Goal: Task Accomplishment & Management: Use online tool/utility

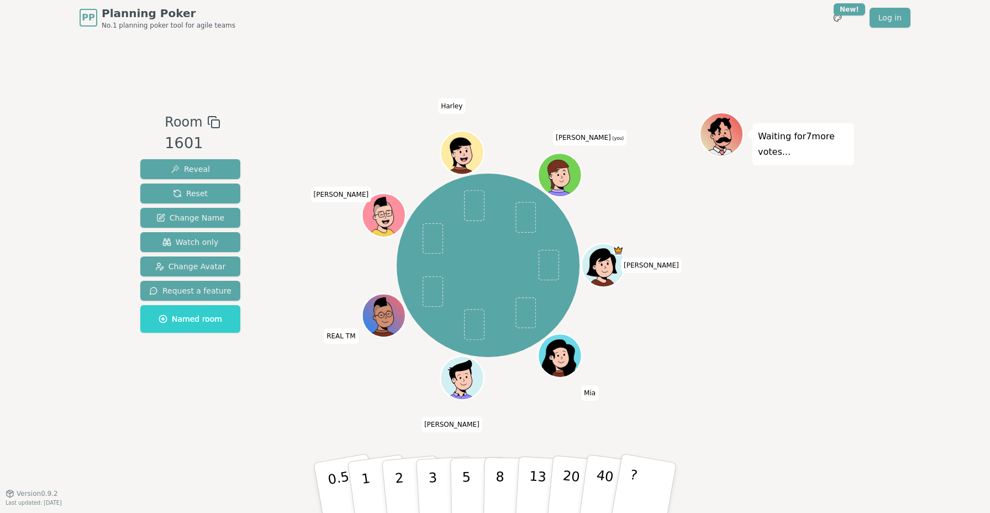
click at [310, 69] on div "Room 1601 Reveal Reset Change Name Watch only Change Avatar Request a feature N…" at bounding box center [495, 264] width 718 height 458
click at [304, 66] on div "Room 1601 Reveal Reset Change Name Watch only Change Avatar Request a feature N…" at bounding box center [495, 264] width 718 height 458
click at [641, 51] on div "Room 1601 Reveal Reset Change Name Watch only Change Avatar Request a feature N…" at bounding box center [495, 263] width 718 height 457
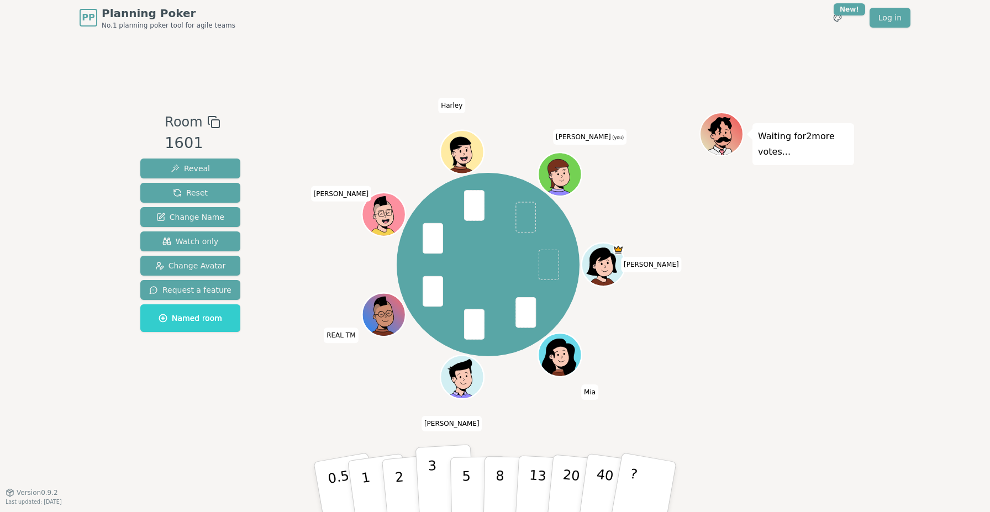
click at [438, 479] on button "3" at bounding box center [446, 487] width 60 height 86
click at [640, 45] on div "Room 1601 Reveal Reset Change Name Watch only Change Avatar Request a feature N…" at bounding box center [495, 263] width 718 height 457
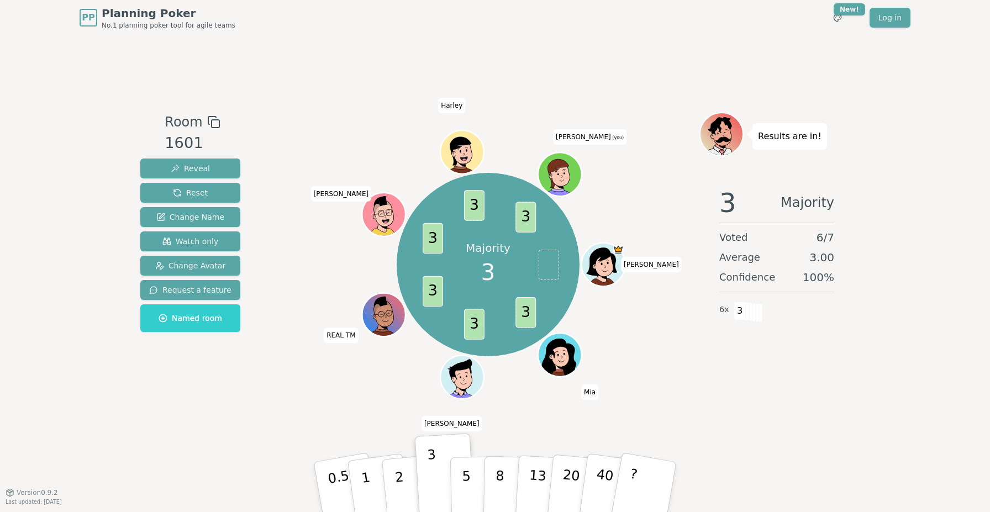
click at [520, 46] on div "Room 1601 Reveal Reset Change Name Watch only Change Avatar Request a feature N…" at bounding box center [495, 263] width 718 height 457
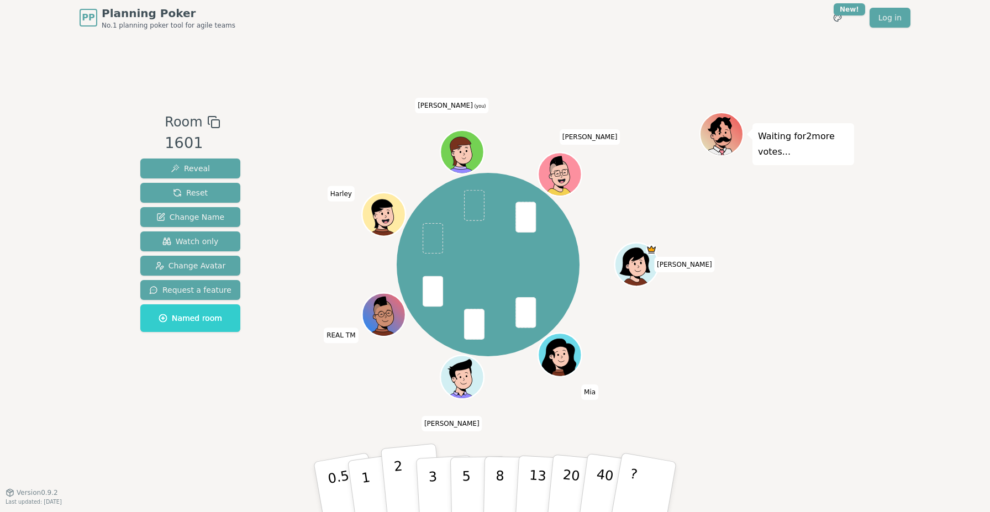
click at [401, 474] on p "2" at bounding box center [400, 489] width 14 height 60
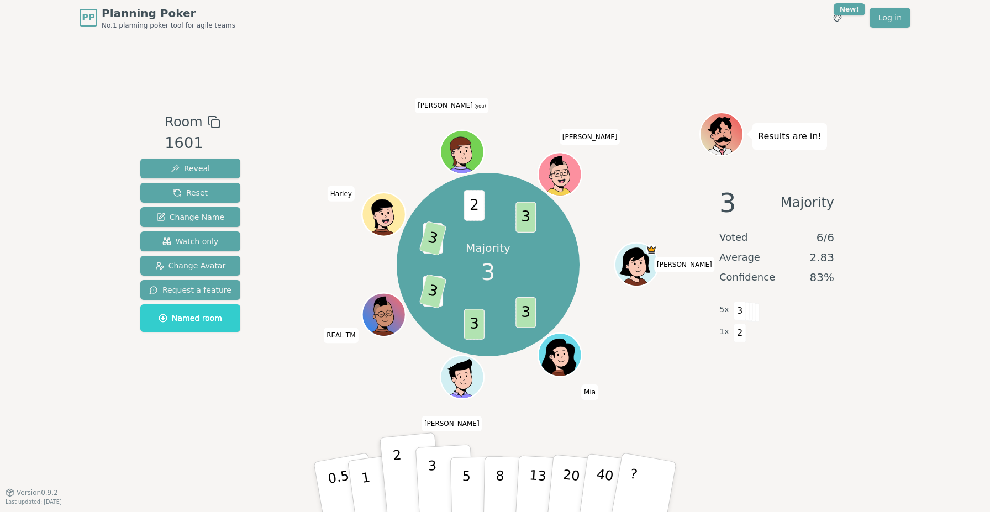
click at [432, 479] on p "3" at bounding box center [434, 488] width 12 height 60
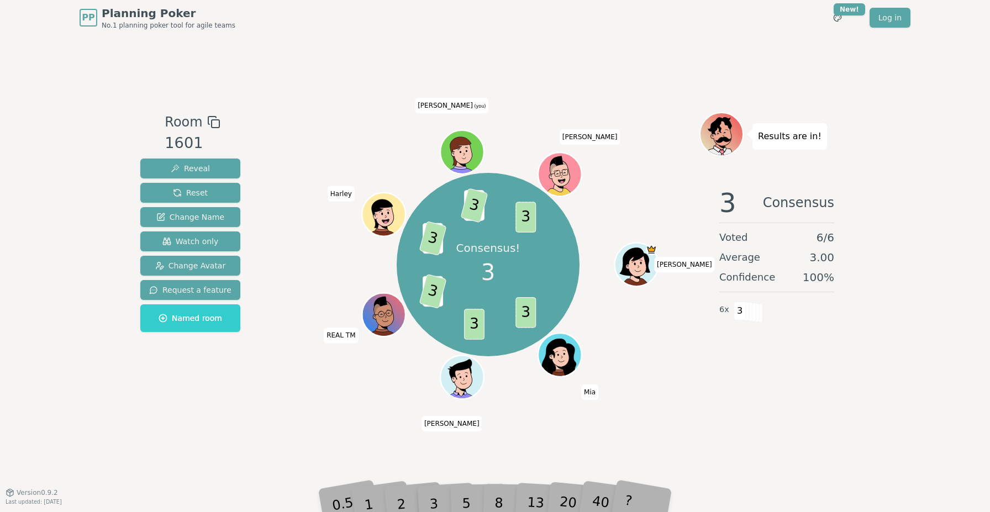
click at [861, 389] on div "PP Planning Poker No.1 planning poker tool for agile teams Toggle theme New! Lo…" at bounding box center [495, 256] width 990 height 512
click at [343, 97] on div "Room 1601 Reveal Reset Change Name Watch only Change Avatar Request a feature N…" at bounding box center [495, 263] width 718 height 457
click at [333, 94] on div "Room 1601 Reveal Reset Change Name Watch only Change Avatar Request a feature N…" at bounding box center [495, 263] width 718 height 457
click at [277, 387] on div "Consensus! 3 3 3 2 3 2 3 2 3 3 Ellen Mia Solomon REAL TM Harley Aaron (you) Ivan" at bounding box center [488, 265] width 423 height 266
click at [695, 407] on div "Consensus! 3 3 3 2 3 2 3 2 3 3 Ellen Mia Solomon REAL TM Harley Aaron (you) Ivan" at bounding box center [488, 264] width 423 height 304
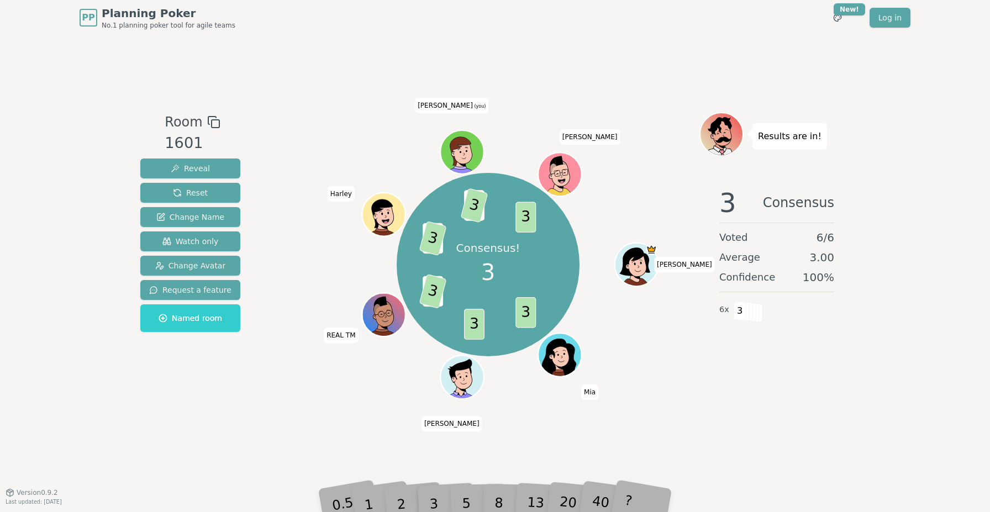
click at [772, 98] on div "Room 1601 Reveal Reset Change Name Watch only Change Avatar Request a feature N…" at bounding box center [495, 263] width 718 height 457
click at [740, 69] on div "Room 1601 Reveal Reset Change Name Watch only Change Avatar Request a feature N…" at bounding box center [495, 263] width 718 height 457
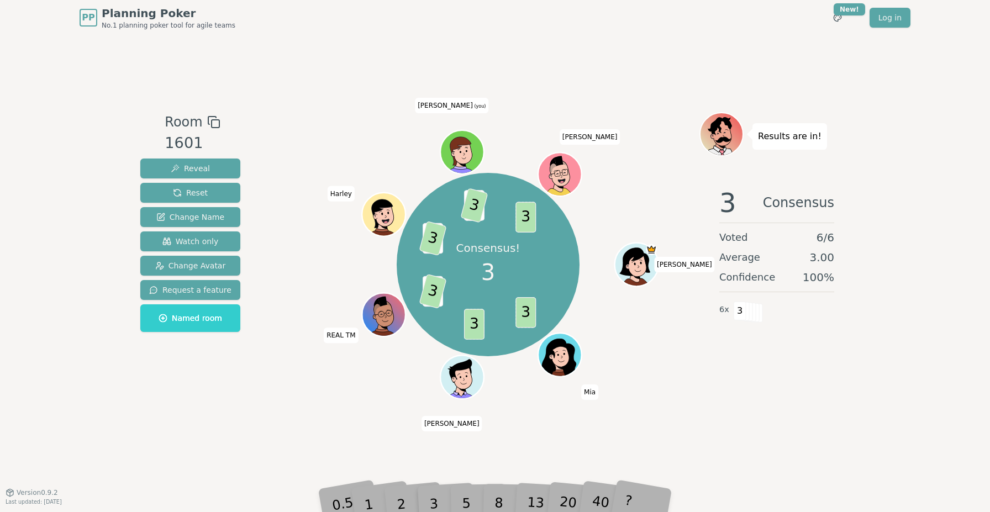
click at [717, 63] on div "Room 1601 Reveal Reset Change Name Watch only Change Avatar Request a feature N…" at bounding box center [495, 263] width 718 height 457
click at [707, 61] on div "Room 1601 Reveal Reset Change Name Watch only Change Avatar Request a feature N…" at bounding box center [495, 263] width 718 height 457
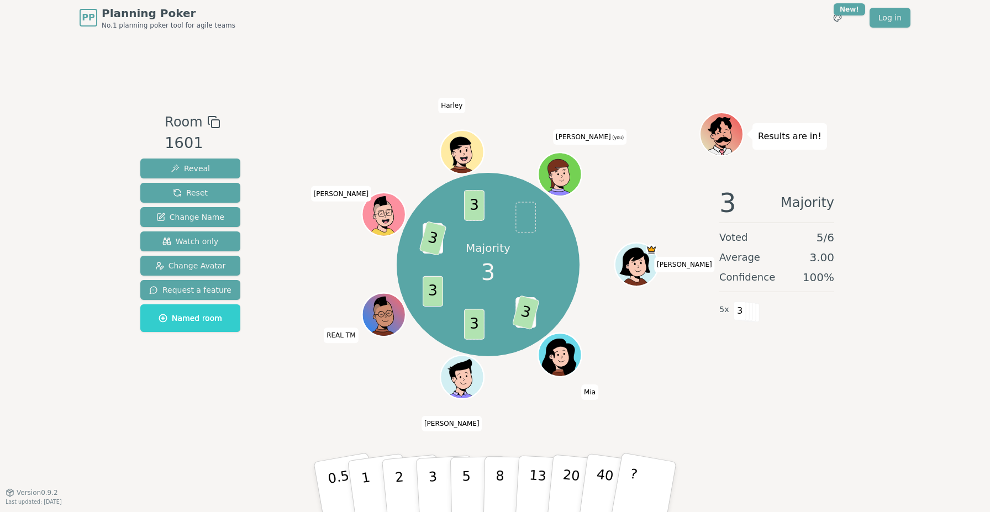
click at [479, 31] on div "PP Planning Poker No.1 planning poker tool for agile teams Toggle theme New! Lo…" at bounding box center [495, 17] width 831 height 35
click at [538, 25] on div "PP Planning Poker No.1 planning poker tool for agile teams Toggle theme New! Lo…" at bounding box center [495, 17] width 831 height 35
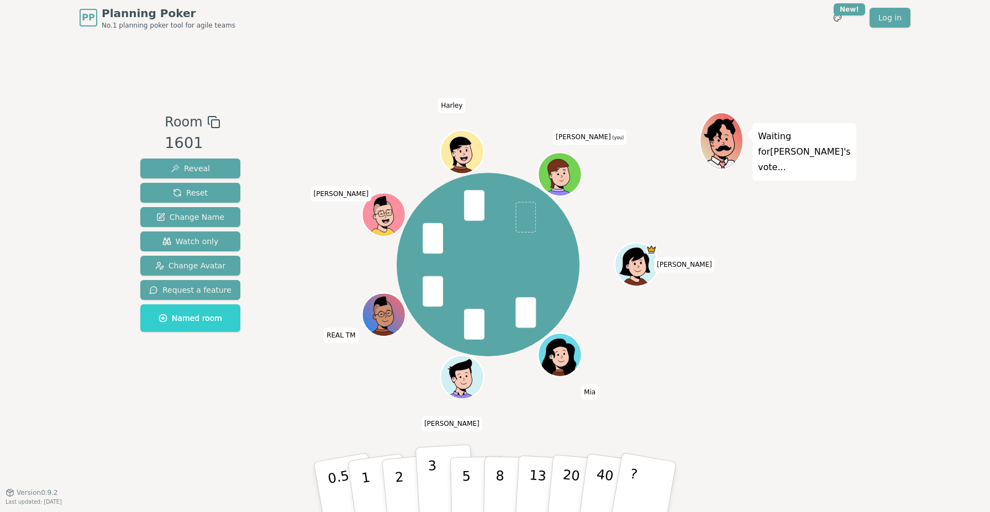
click at [427, 477] on button "3" at bounding box center [446, 487] width 60 height 86
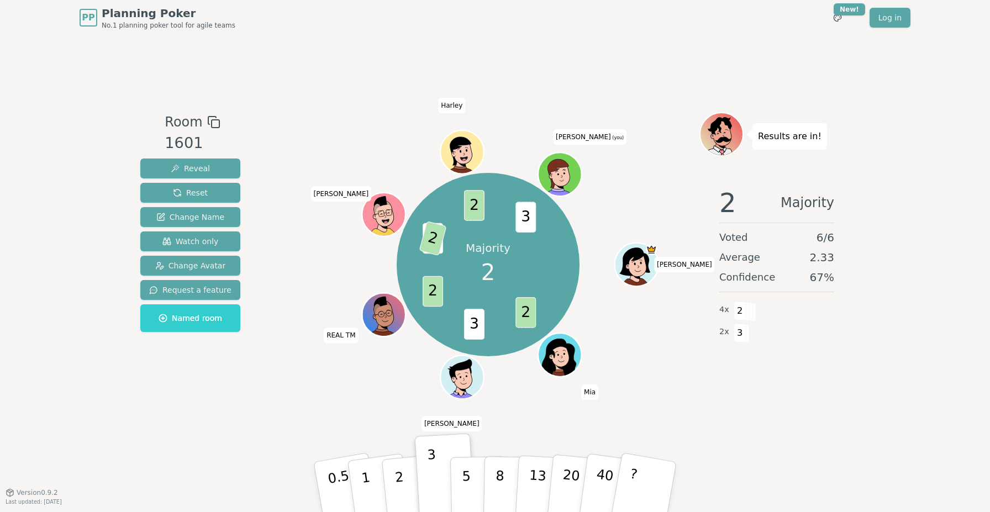
click at [650, 67] on div "Room 1601 Reveal Reset Change Name Watch only Change Avatar Request a feature N…" at bounding box center [495, 263] width 718 height 457
click at [601, 87] on div "Room 1601 Reveal Reset Change Name Watch only Change Avatar Request a feature N…" at bounding box center [495, 263] width 718 height 457
click at [593, 87] on div "Room 1601 Reveal Reset Change Name Watch only Change Avatar Request a feature N…" at bounding box center [495, 263] width 718 height 457
click at [593, 85] on div "Room 1601 Reveal Reset Change Name Watch only Change Avatar Request a feature N…" at bounding box center [495, 263] width 718 height 457
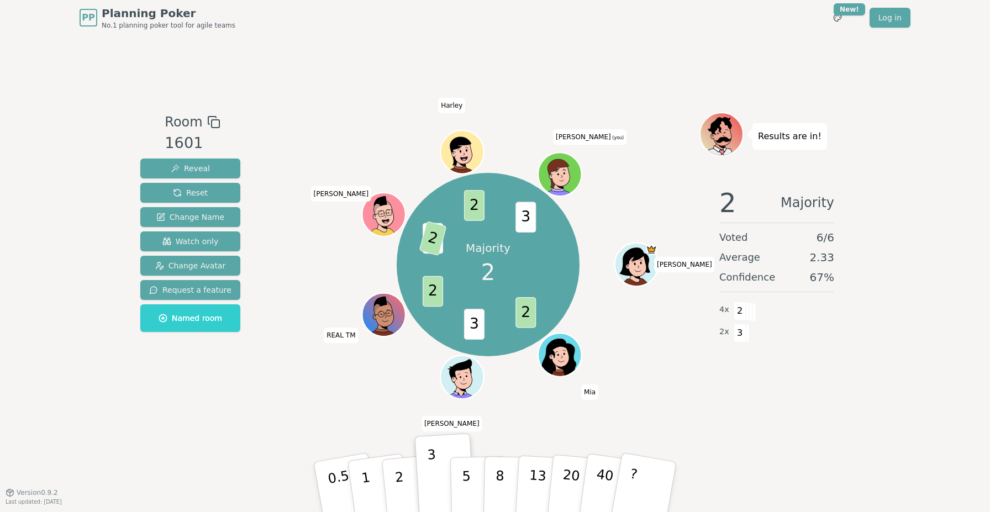
click at [591, 83] on div "Room 1601 Reveal Reset Change Name Watch only Change Avatar Request a feature N…" at bounding box center [495, 263] width 718 height 457
click at [575, 75] on div "Room 1601 Reveal Reset Change Name Watch only Change Avatar Request a feature N…" at bounding box center [495, 263] width 718 height 457
click at [558, 66] on div "Room 1601 Reveal Reset Change Name Watch only Change Avatar Request a feature N…" at bounding box center [495, 263] width 718 height 457
click at [521, 67] on div "Room 1601 Reveal Reset Change Name Watch only Change Avatar Request a feature N…" at bounding box center [495, 263] width 718 height 457
click at [345, 88] on div "Room 1601 Reveal Reset Change Name Watch only Change Avatar Request a feature N…" at bounding box center [495, 263] width 718 height 457
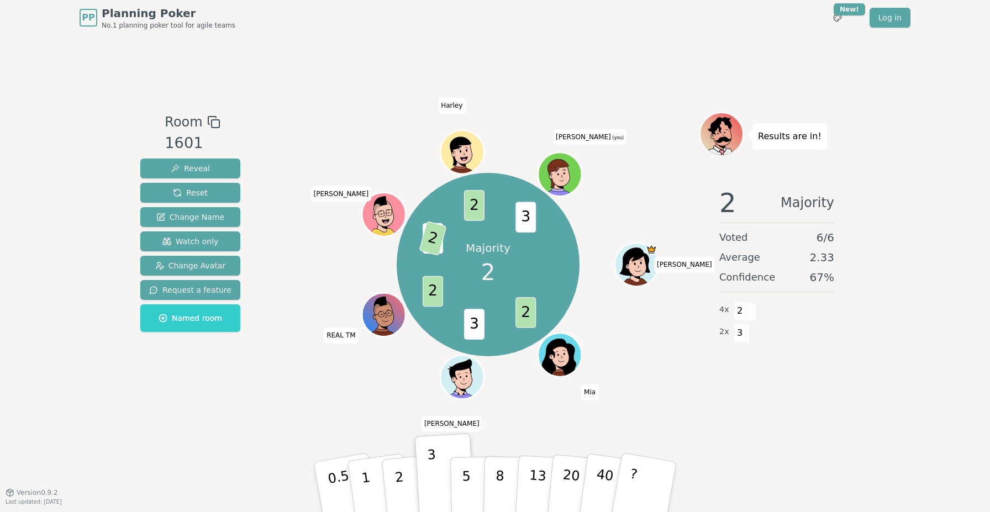
click at [432, 67] on div "Room 1601 Reveal Reset Change Name Watch only Change Avatar Request a feature N…" at bounding box center [495, 263] width 718 height 457
click at [721, 37] on div "Room 1601 Reveal Reset Change Name Watch only Change Avatar Request a feature N…" at bounding box center [495, 263] width 718 height 457
click at [402, 474] on p "2" at bounding box center [400, 489] width 14 height 60
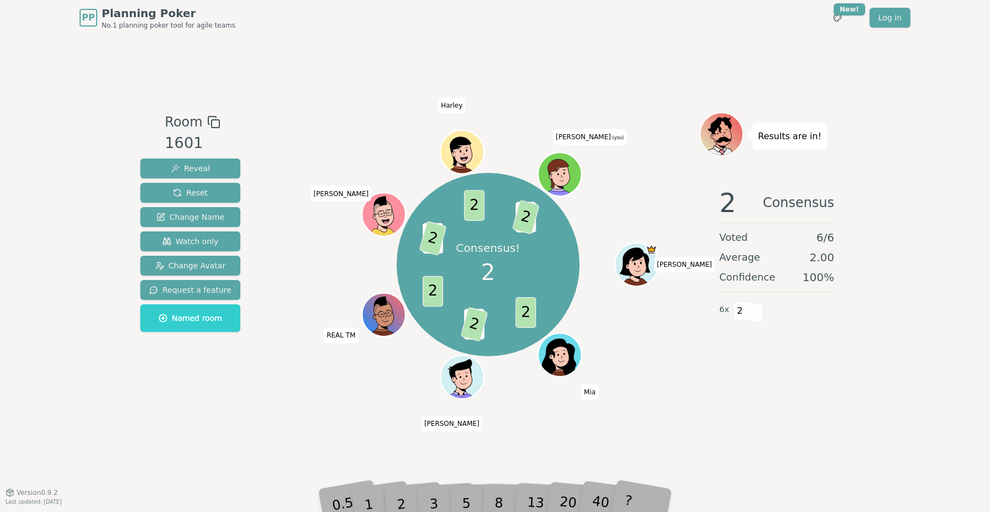
click at [678, 28] on div "PP Planning Poker No.1 planning poker tool for agile teams Toggle theme New! Lo…" at bounding box center [495, 17] width 831 height 35
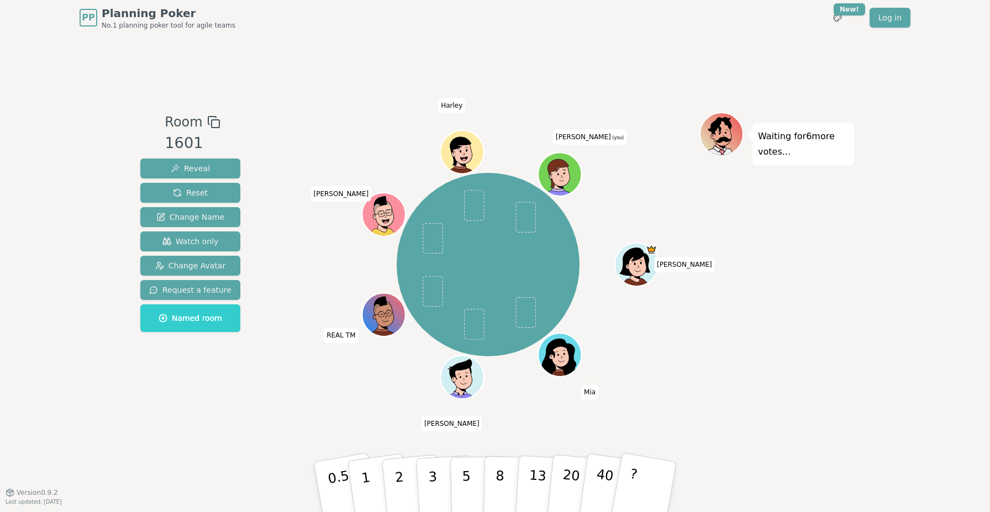
click at [641, 234] on div "[PERSON_NAME] [PERSON_NAME] REAL TM [PERSON_NAME] [PERSON_NAME] (you)" at bounding box center [488, 265] width 423 height 266
click at [649, 73] on div "Room 1601 Reveal Reset Change Name Watch only Change Avatar Request a feature N…" at bounding box center [495, 263] width 718 height 457
click at [634, 44] on div "Room 1601 Reveal Reset Change Name Watch only Change Avatar Request a feature N…" at bounding box center [495, 263] width 718 height 457
click at [534, 37] on div "Room 1601 Reveal Reset Change Name Watch only Change Avatar Request a feature N…" at bounding box center [495, 263] width 718 height 457
click at [528, 35] on div "Room 1601 Reveal Reset Change Name Watch only Change Avatar Request a feature N…" at bounding box center [495, 263] width 718 height 457
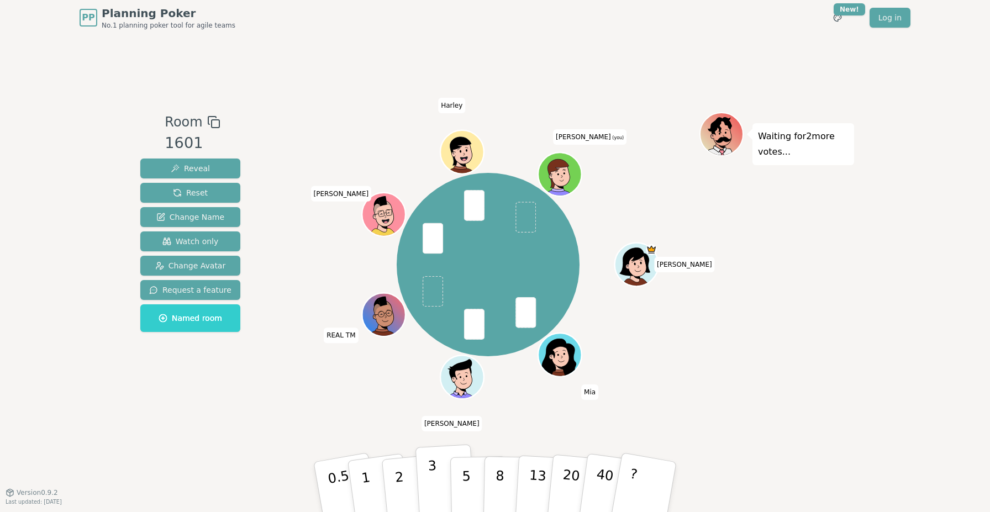
click at [433, 474] on p "3" at bounding box center [434, 488] width 12 height 60
click at [775, 331] on div "Waiting for REAL TM 's vote..." at bounding box center [777, 264] width 155 height 304
click at [765, 329] on div "Waiting for REAL TM 's vote..." at bounding box center [777, 264] width 155 height 304
click at [624, 58] on div "Room 1601 Reveal Reset Change Name Watch only Change Avatar Request a feature N…" at bounding box center [495, 263] width 718 height 457
click at [435, 66] on div "Room 1601 Reveal Reset Change Name Watch only Change Avatar Request a feature N…" at bounding box center [495, 263] width 718 height 457
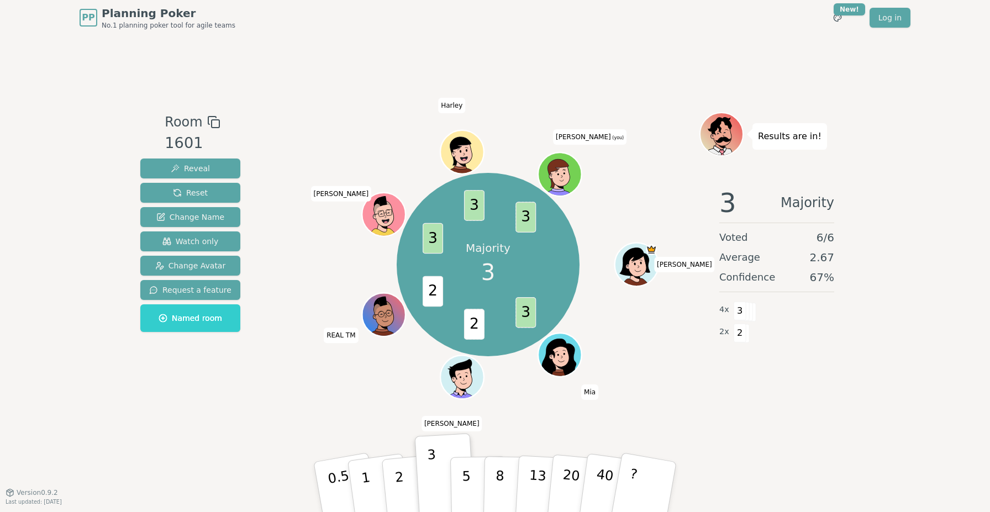
click at [574, 97] on div "Room 1601 Reveal Reset Change Name Watch only Change Avatar Request a feature N…" at bounding box center [495, 263] width 718 height 457
click at [561, 77] on div "Room 1601 Reveal Reset Change Name Watch only Change Avatar Request a feature N…" at bounding box center [495, 263] width 718 height 457
click at [541, 64] on div "Room 1601 Reveal Reset Change Name Watch only Change Avatar Request a feature N…" at bounding box center [495, 263] width 718 height 457
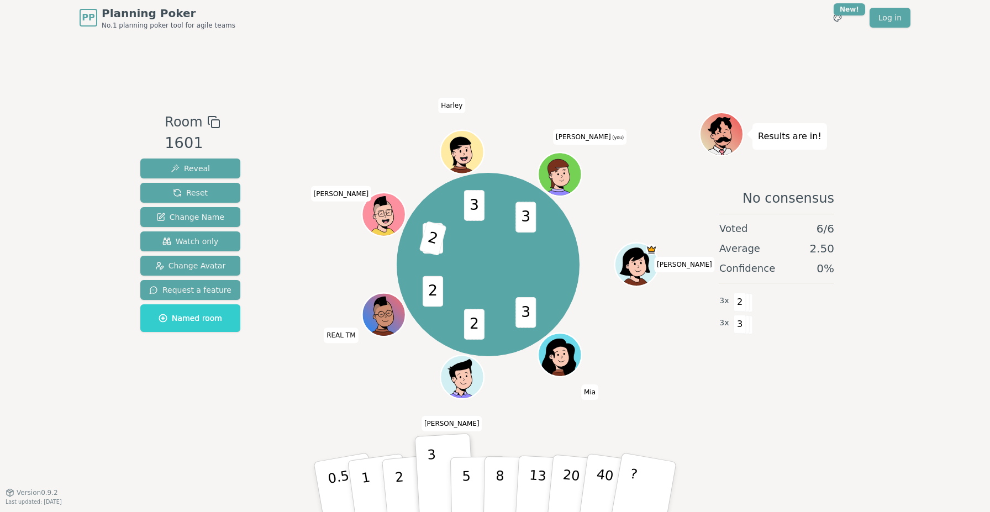
click at [434, 53] on div "Room 1601 Reveal Reset Change Name Watch only Change Avatar Request a feature N…" at bounding box center [495, 263] width 718 height 457
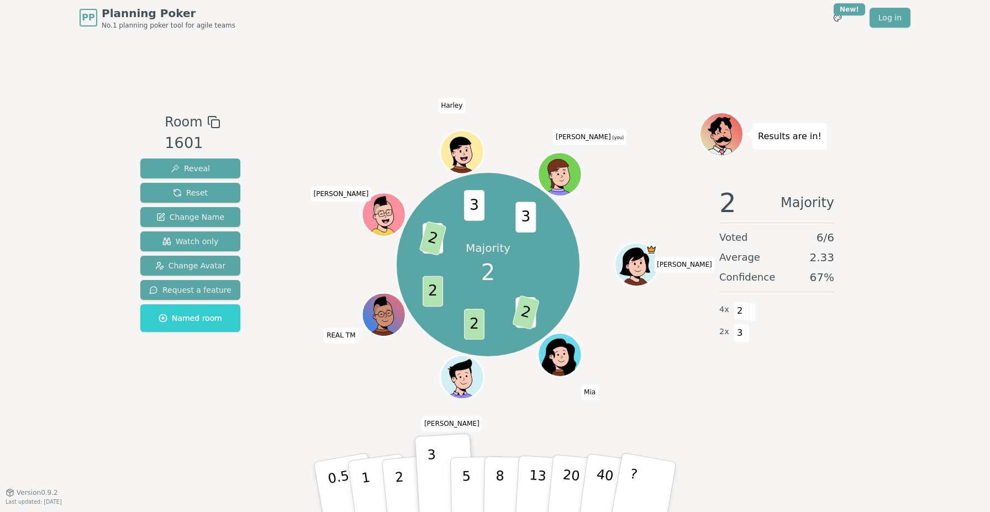
click at [545, 78] on div "Room 1601 Reveal Reset Change Name Watch only Change Avatar Request a feature N…" at bounding box center [495, 263] width 718 height 457
click at [596, 76] on div "Room 1601 Reveal Reset Change Name Watch only Change Avatar Request a feature N…" at bounding box center [495, 263] width 718 height 457
click at [592, 70] on div "Room 1601 Reveal Reset Change Name Watch only Change Avatar Request a feature N…" at bounding box center [495, 263] width 718 height 457
click at [645, 61] on div "Room 1601 Reveal Reset Change Name Watch only Change Avatar Request a feature N…" at bounding box center [495, 263] width 718 height 457
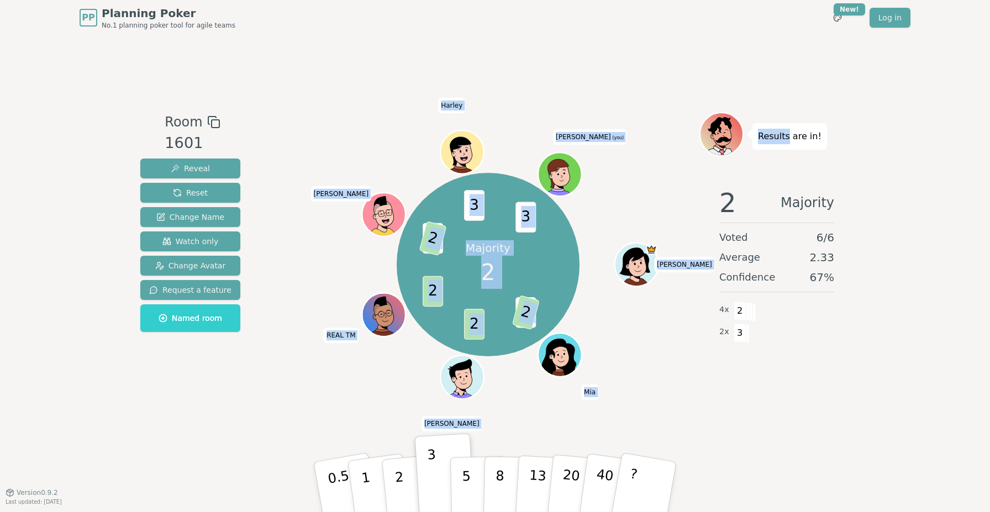
drag, startPoint x: 645, startPoint y: 61, endPoint x: 732, endPoint y: 41, distance: 89.1
click at [732, 41] on div "Room 1601 Reveal Reset Change Name Watch only Change Avatar Request a feature N…" at bounding box center [495, 263] width 718 height 457
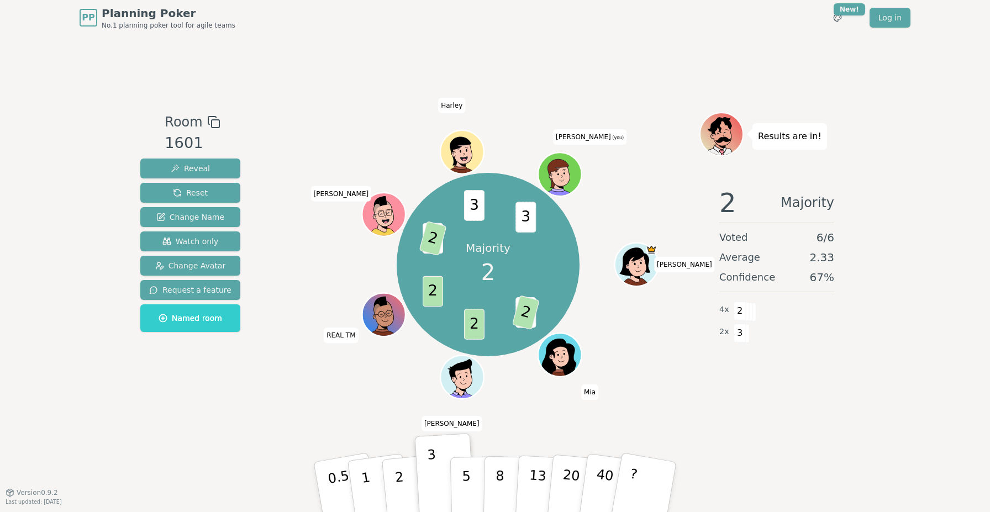
click at [722, 39] on div "Room 1601 Reveal Reset Change Name Watch only Change Avatar Request a feature N…" at bounding box center [495, 263] width 718 height 457
click at [737, 49] on div "Room 1601 Reveal Reset Change Name Watch only Change Avatar Request a feature N…" at bounding box center [495, 263] width 718 height 457
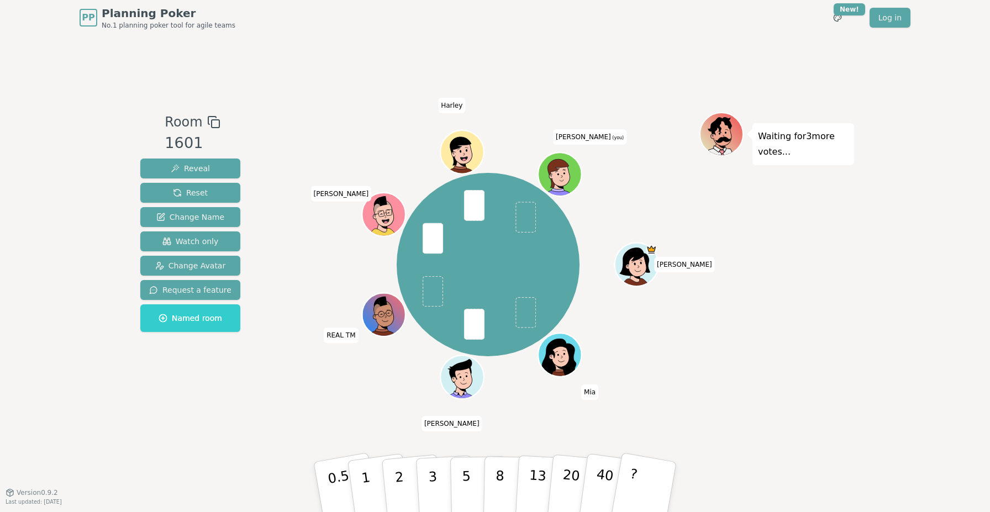
click at [654, 55] on div "Room 1601 Reveal Reset Change Name Watch only Change Avatar Request a feature N…" at bounding box center [495, 263] width 718 height 457
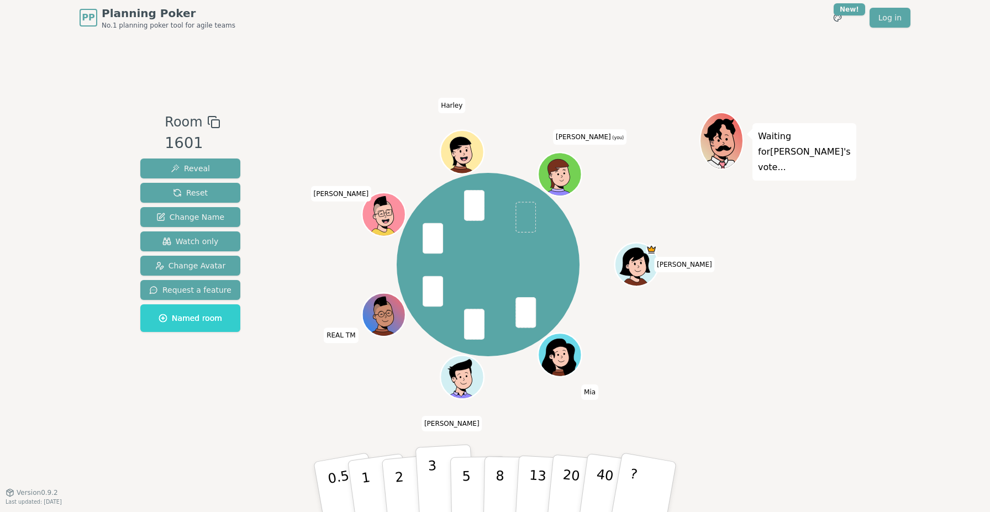
click at [427, 468] on button "3" at bounding box center [446, 487] width 60 height 86
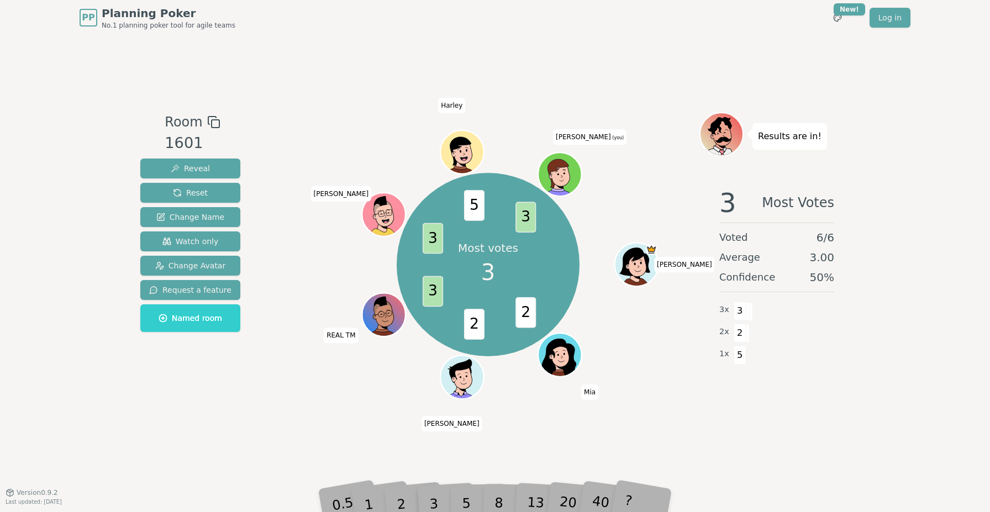
click at [590, 37] on div "Room 1601 Reveal Reset Change Name Watch only Change Avatar Request a feature N…" at bounding box center [495, 263] width 718 height 457
click at [579, 50] on div "Room 1601 Reveal Reset Change Name Watch only Change Avatar Request a feature N…" at bounding box center [495, 263] width 718 height 457
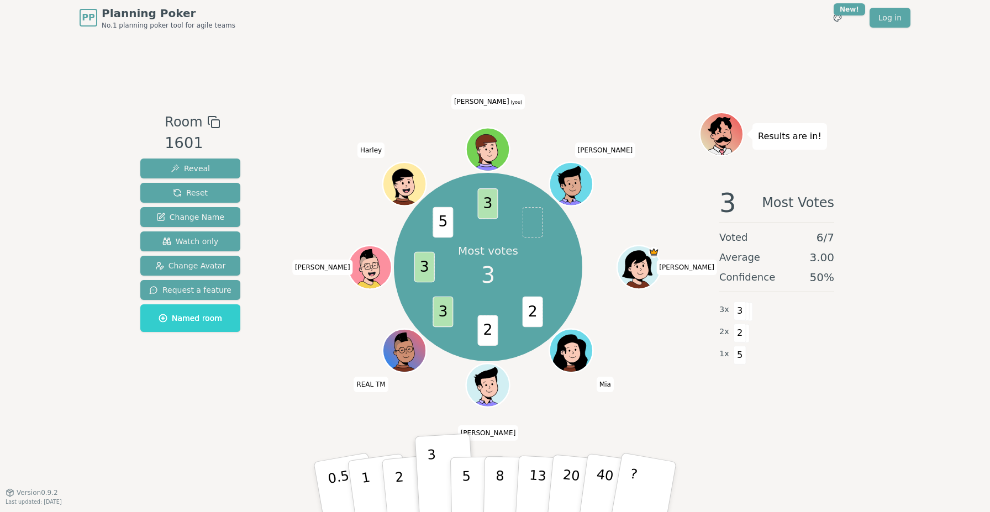
click at [556, 87] on div "Room 1601 Reveal Reset Change Name Watch only Change Avatar Request a feature N…" at bounding box center [495, 263] width 718 height 457
click at [572, 93] on div "Room 1601 Reveal Reset Change Name Watch only Change Avatar Request a feature N…" at bounding box center [495, 263] width 718 height 457
click at [571, 91] on div "Room 1601 Reveal Reset Change Name Watch only Change Avatar Request a feature N…" at bounding box center [495, 263] width 718 height 457
click at [556, 78] on div "Room 1601 Reveal Reset Change Name Watch only Change Avatar Request a feature N…" at bounding box center [495, 263] width 718 height 457
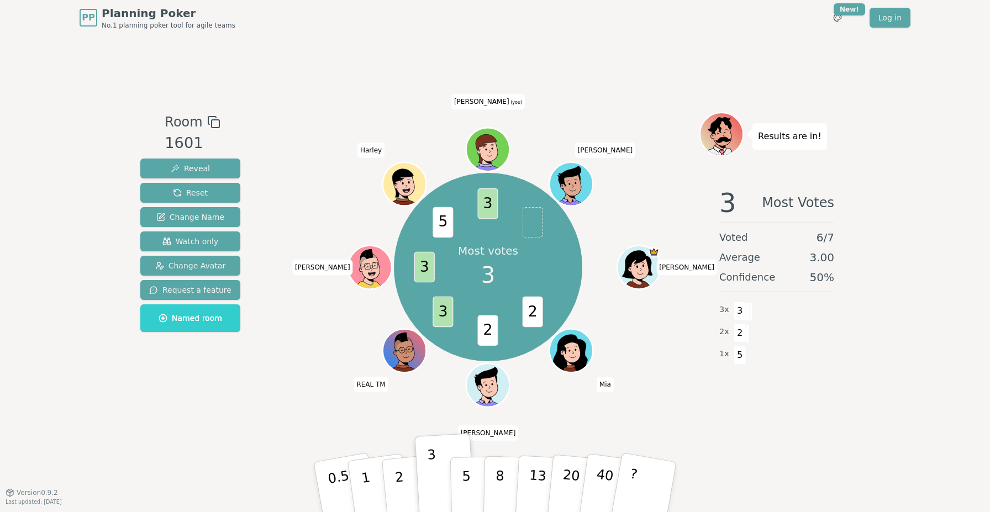
click at [556, 78] on div "Room 1601 Reveal Reset Change Name Watch only Change Avatar Request a feature N…" at bounding box center [495, 263] width 718 height 457
click at [517, 105] on div "Room 1601 Reveal Reset Change Name Watch only Change Avatar Request a feature N…" at bounding box center [495, 263] width 718 height 457
click at [414, 111] on div "Room 1601 Reveal Reset Change Name Watch only Change Avatar Request a feature N…" at bounding box center [495, 263] width 718 height 457
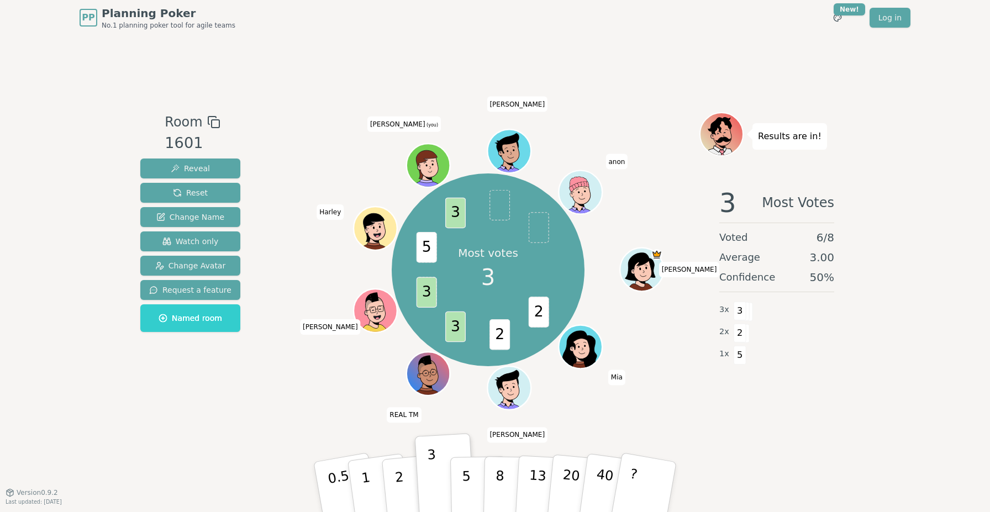
click at [414, 111] on div "Room 1601 Reveal Reset Change Name Watch only Change Avatar Request a feature N…" at bounding box center [495, 263] width 718 height 457
click at [563, 85] on div "Room 1601 Reveal Reset Change Name Watch only Change Avatar Request a feature N…" at bounding box center [495, 263] width 718 height 457
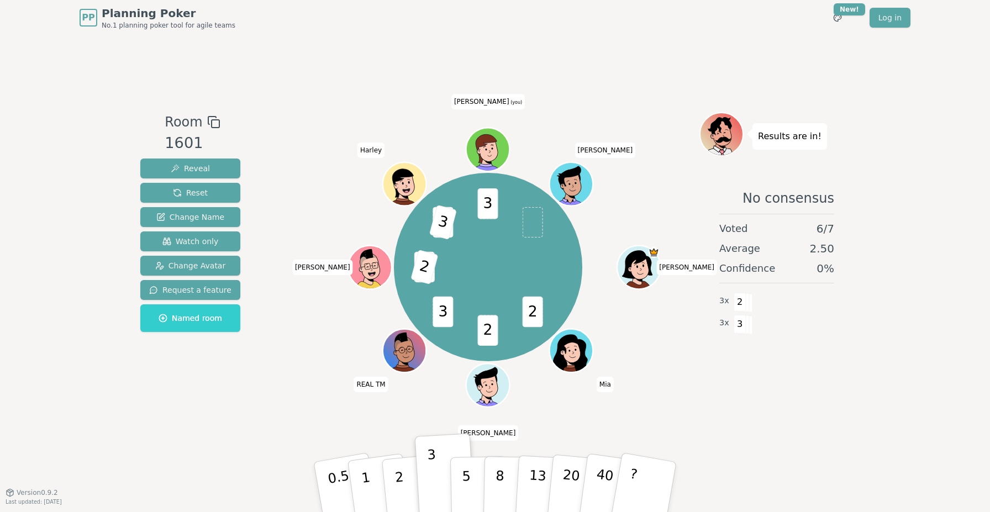
click at [573, 85] on div "Room 1601 Reveal Reset Change Name Watch only Change Avatar Request a feature N…" at bounding box center [495, 263] width 718 height 457
click at [836, 373] on div "No consensus Voted 6 / 7 Average 2.50 Confidence 0 % 3 x 2 3 x 3" at bounding box center [777, 288] width 155 height 221
click at [575, 66] on div "Room 1601 Reveal Reset Change Name Watch only Change Avatar Request a feature N…" at bounding box center [495, 263] width 718 height 457
click at [544, 40] on div "Room 1601 Reveal Reset Change Name Watch only Change Avatar Request a feature N…" at bounding box center [495, 263] width 718 height 457
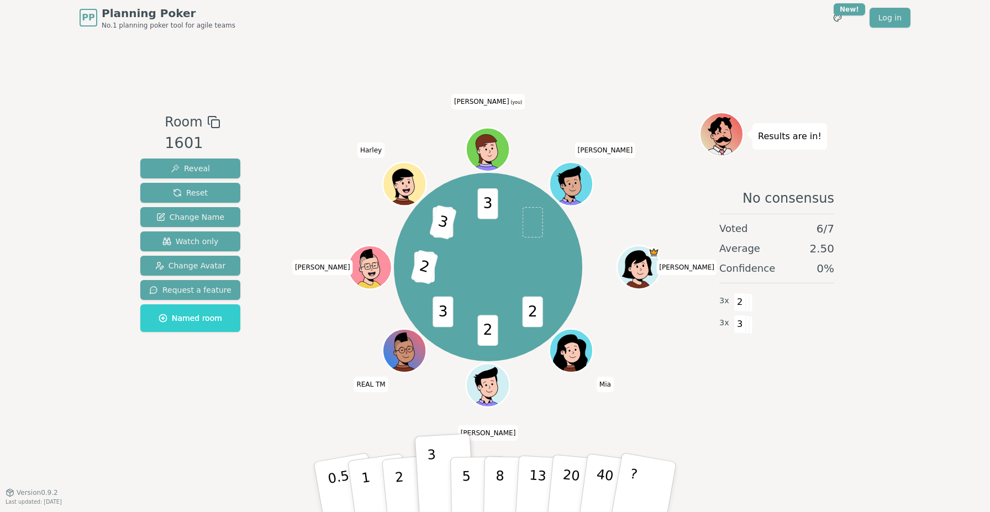
click at [603, 42] on div "Room 1601 Reveal Reset Change Name Watch only Change Avatar Request a feature N…" at bounding box center [495, 263] width 718 height 457
click at [611, 40] on div "Room 1601 Reveal Reset Change Name Watch only Change Avatar Request a feature N…" at bounding box center [495, 263] width 718 height 457
click at [708, 61] on div "Room 1601 Reveal Reset Change Name Watch only Change Avatar Request a feature N…" at bounding box center [495, 263] width 718 height 457
click at [648, 57] on div "Room 1601 Reveal Reset Change Name Watch only Change Avatar Request a feature N…" at bounding box center [495, 263] width 718 height 457
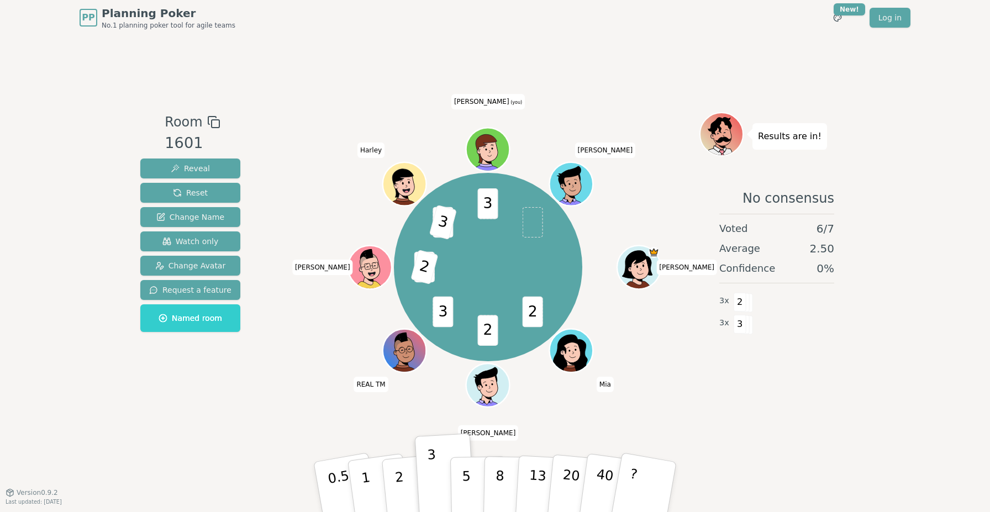
click at [461, 51] on div "Room 1601 Reveal Reset Change Name Watch only Change Avatar Request a feature N…" at bounding box center [495, 263] width 718 height 457
click at [676, 62] on div "Room 1601 Reveal Reset Change Name Watch only Change Avatar Request a feature N…" at bounding box center [495, 263] width 718 height 457
click at [617, 46] on div "Room 1601 Reveal Reset Change Name Watch only Change Avatar Request a feature N…" at bounding box center [495, 263] width 718 height 457
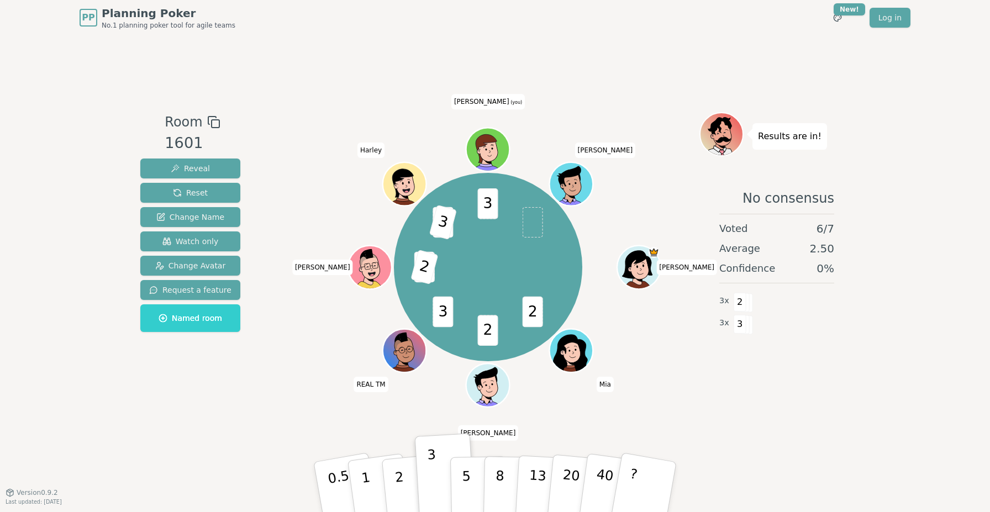
click at [666, 53] on div "Room 1601 Reveal Reset Change Name Watch only Change Avatar Request a feature N…" at bounding box center [495, 263] width 718 height 457
click at [670, 43] on div "Room 1601 Reveal Reset Change Name Watch only Change Avatar Request a feature N…" at bounding box center [495, 263] width 718 height 457
click at [628, 66] on div "Room 1601 Reveal Reset Change Name Watch only Change Avatar Request a feature N…" at bounding box center [495, 263] width 718 height 457
click at [739, 60] on div "Room 1601 Reveal Reset Change Name Watch only Change Avatar Request a feature N…" at bounding box center [495, 263] width 718 height 457
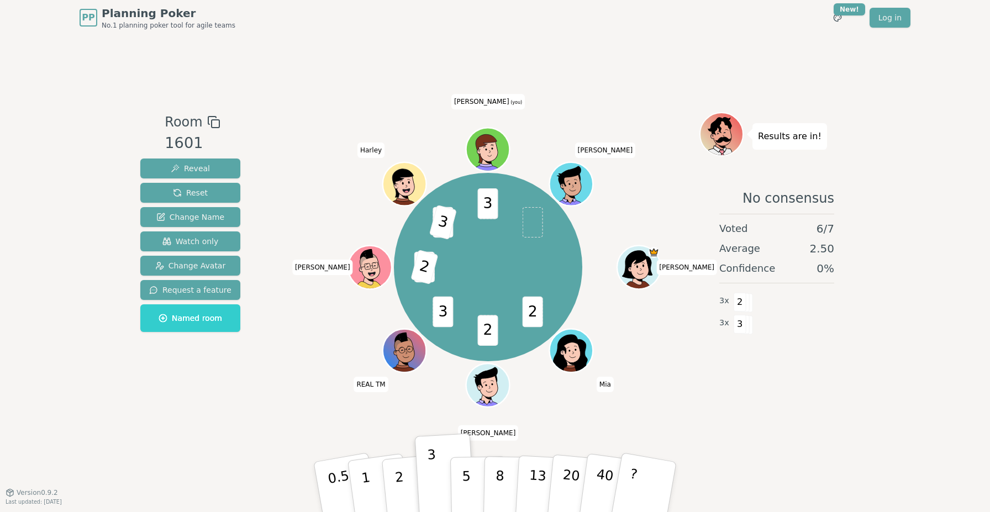
click at [685, 57] on div "Room 1601 Reveal Reset Change Name Watch only Change Avatar Request a feature N…" at bounding box center [495, 263] width 718 height 457
click at [674, 49] on div "Room 1601 Reveal Reset Change Name Watch only Change Avatar Request a feature N…" at bounding box center [495, 263] width 718 height 457
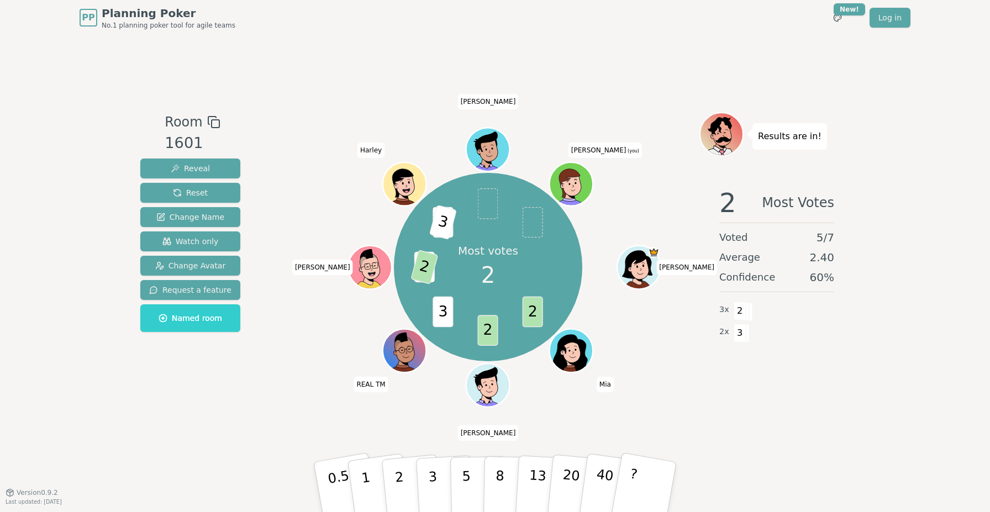
click at [214, 391] on div "Room 1601 Reveal Reset Change Name Watch only Change Avatar Request a feature N…" at bounding box center [190, 264] width 109 height 304
click at [518, 50] on div "Room 1601 Reveal Reset Change Name Watch only Change Avatar Request a feature N…" at bounding box center [495, 263] width 718 height 457
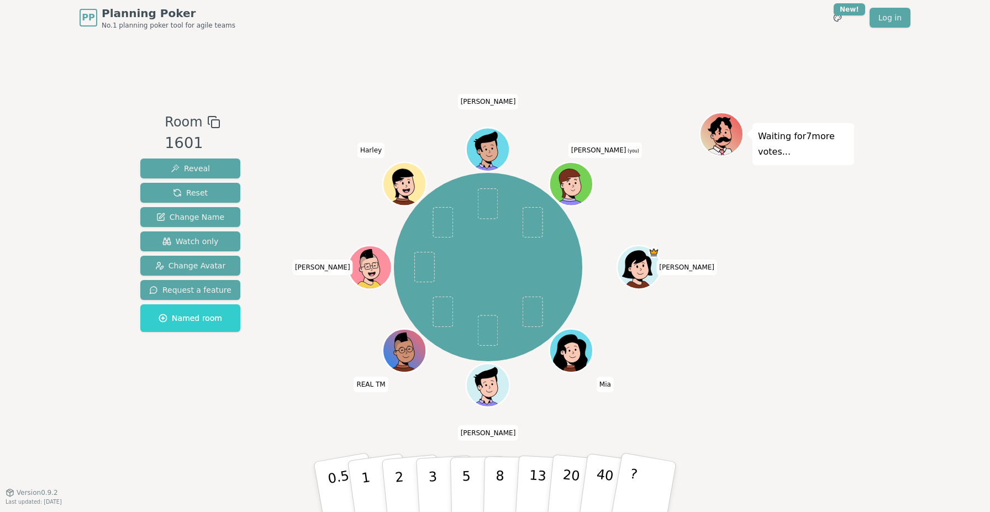
click at [628, 46] on div "Room 1601 Reveal Reset Change Name Watch only Change Avatar Request a feature N…" at bounding box center [495, 263] width 718 height 457
click at [399, 477] on p "2" at bounding box center [400, 489] width 14 height 60
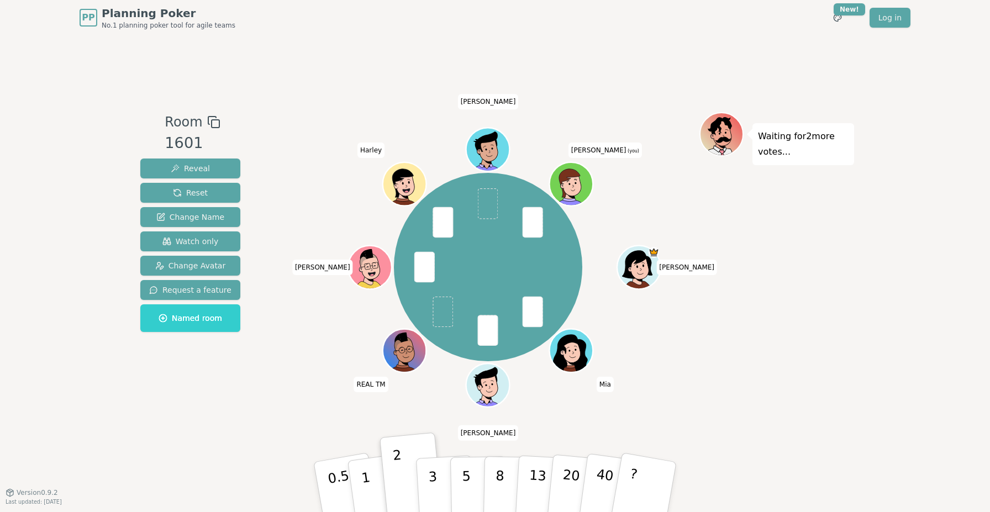
click at [643, 66] on div "Room 1601 Reveal Reset Change Name Watch only Change Avatar Request a feature N…" at bounding box center [495, 263] width 718 height 457
click at [640, 48] on div "Room 1601 Reveal Reset Change Name Watch only Change Avatar Request a feature N…" at bounding box center [495, 263] width 718 height 457
click at [682, 43] on div "Room 1601 Reveal Reset Change Name Watch only Change Avatar Request a feature N…" at bounding box center [495, 263] width 718 height 457
click at [637, 34] on div "PP Planning Poker No.1 planning poker tool for agile teams Toggle theme New! Lo…" at bounding box center [495, 17] width 831 height 35
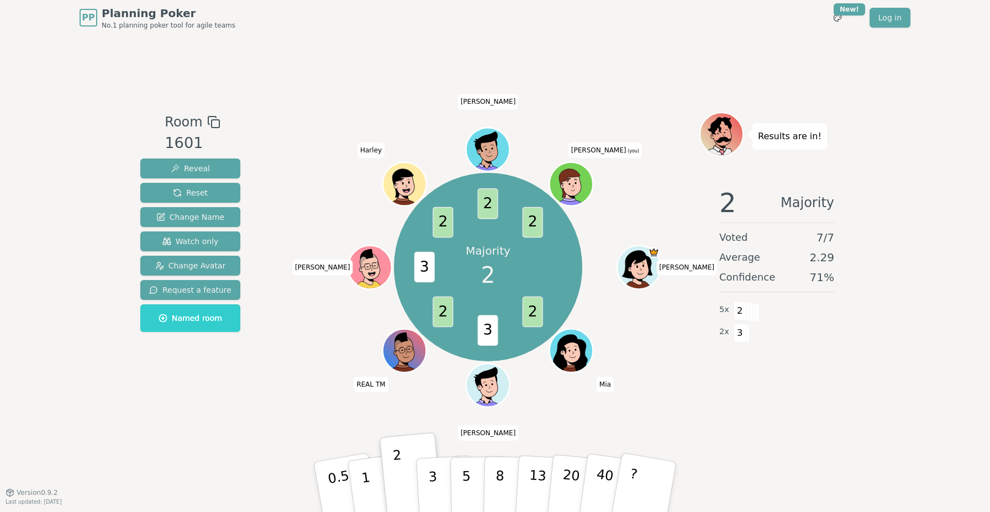
click at [644, 28] on div "PP Planning Poker No.1 planning poker tool for agile teams Toggle theme New! Lo…" at bounding box center [495, 17] width 831 height 35
click at [615, 29] on div "PP Planning Poker No.1 planning poker tool for agile teams Toggle theme New! Lo…" at bounding box center [495, 17] width 831 height 35
click at [475, 31] on div "PP Planning Poker No.1 planning poker tool for agile teams Toggle theme New! Lo…" at bounding box center [495, 17] width 831 height 35
click at [506, 44] on div "Room 1601 Reveal Reset Change Name Watch only Change Avatar Request a feature N…" at bounding box center [495, 263] width 718 height 457
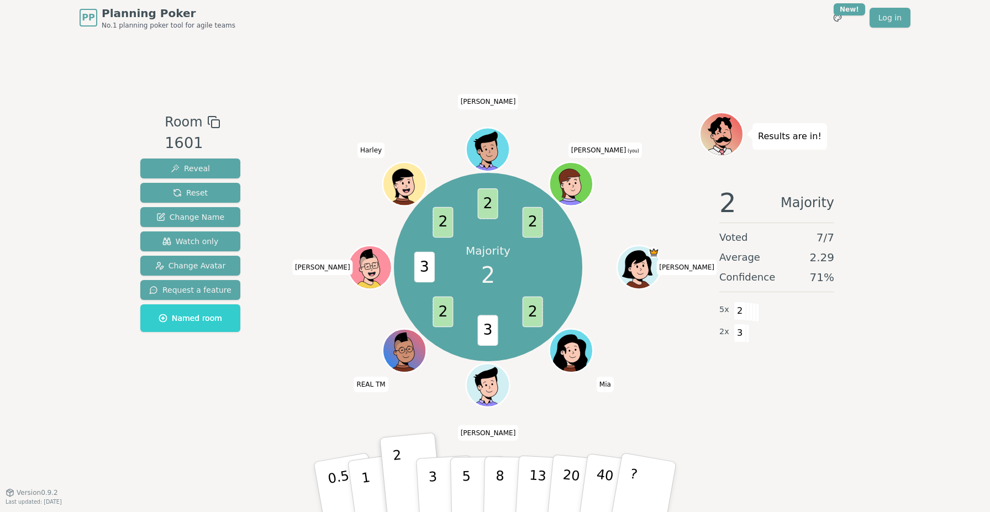
click at [651, 49] on div "Room 1601 Reveal Reset Change Name Watch only Change Avatar Request a feature N…" at bounding box center [495, 263] width 718 height 457
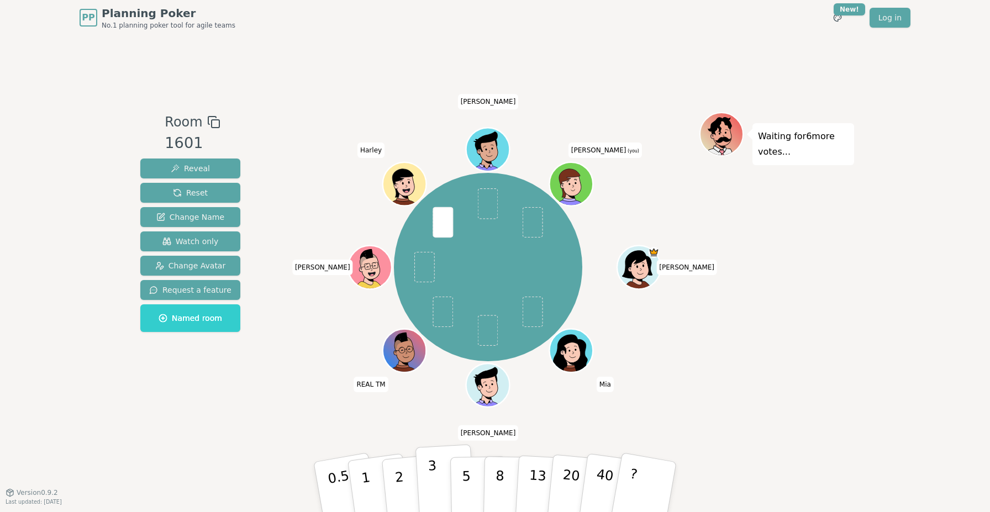
click at [434, 471] on p "3" at bounding box center [434, 488] width 12 height 60
click at [600, 65] on div "Room 1601 Reveal Reset Change Name Watch only Change Avatar Request a feature N…" at bounding box center [495, 263] width 718 height 457
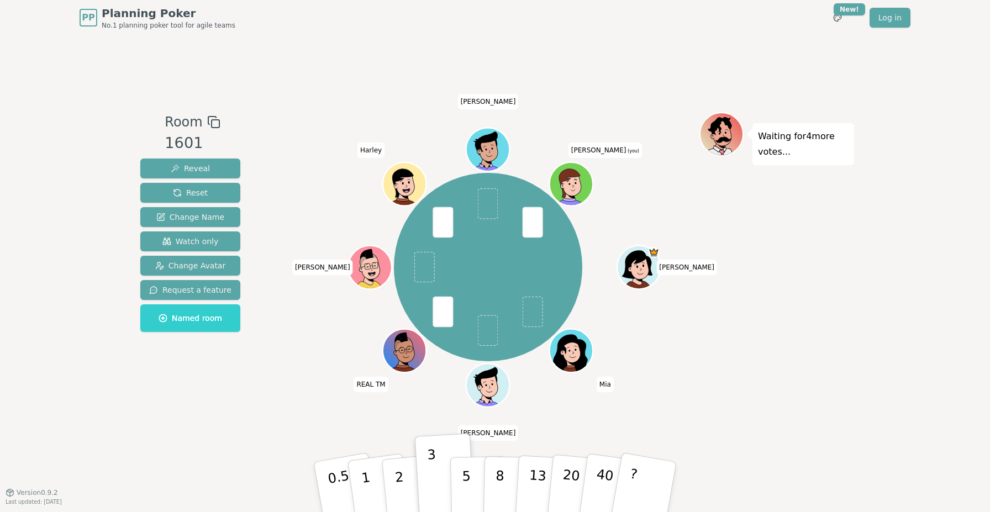
click at [600, 65] on div "Room 1601 Reveal Reset Change Name Watch only Change Avatar Request a feature N…" at bounding box center [495, 263] width 718 height 457
click at [553, 90] on div "Room 1601 Reveal Reset Change Name Watch only Change Avatar Request a feature N…" at bounding box center [495, 263] width 718 height 457
click at [416, 96] on div "Room 1601 Reveal Reset Change Name Watch only Change Avatar Request a feature N…" at bounding box center [495, 263] width 718 height 457
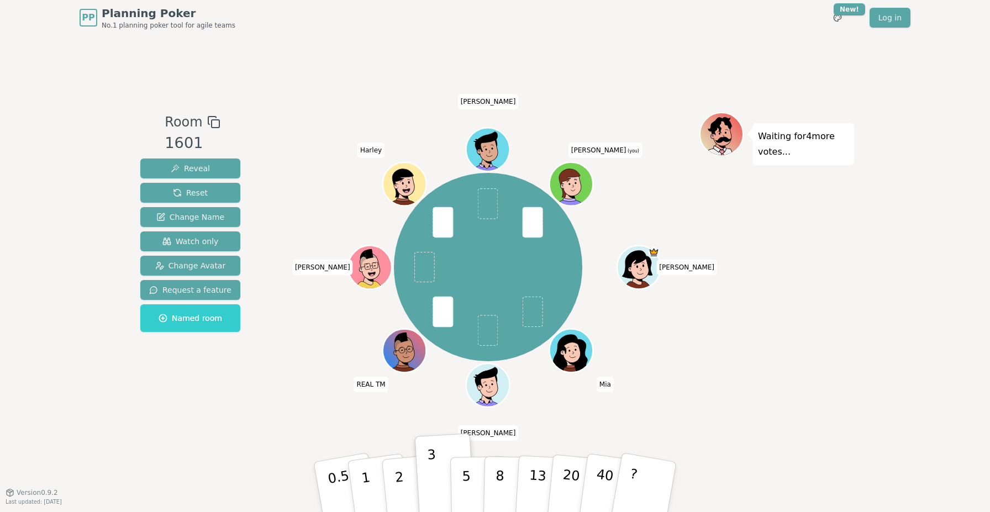
click at [416, 96] on div "Room 1601 Reveal Reset Change Name Watch only Change Avatar Request a feature N…" at bounding box center [495, 263] width 718 height 457
click at [580, 56] on div "Room 1601 Reveal Reset Change Name Watch only Change Avatar Request a feature N…" at bounding box center [495, 263] width 718 height 457
click at [880, 93] on div "PP Planning Poker No.1 planning poker tool for agile teams Toggle theme New! Lo…" at bounding box center [495, 256] width 990 height 512
click at [815, 148] on p "Waiting for 4 more votes..." at bounding box center [803, 144] width 91 height 31
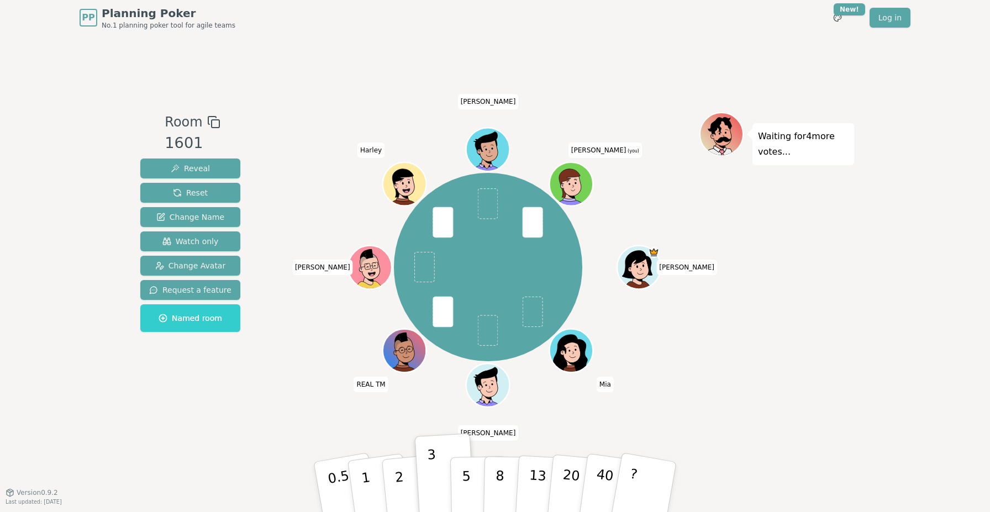
click at [815, 148] on p "Waiting for 4 more votes..." at bounding box center [803, 144] width 91 height 31
click at [818, 186] on div "Waiting for 4 more votes..." at bounding box center [777, 264] width 155 height 304
click at [869, 71] on div "PP Planning Poker No.1 planning poker tool for agile teams Toggle theme New! Lo…" at bounding box center [495, 256] width 990 height 512
click at [634, 51] on div "Room 1601 Reveal Reset Change Name Watch only Change Avatar Request a feature N…" at bounding box center [495, 263] width 718 height 457
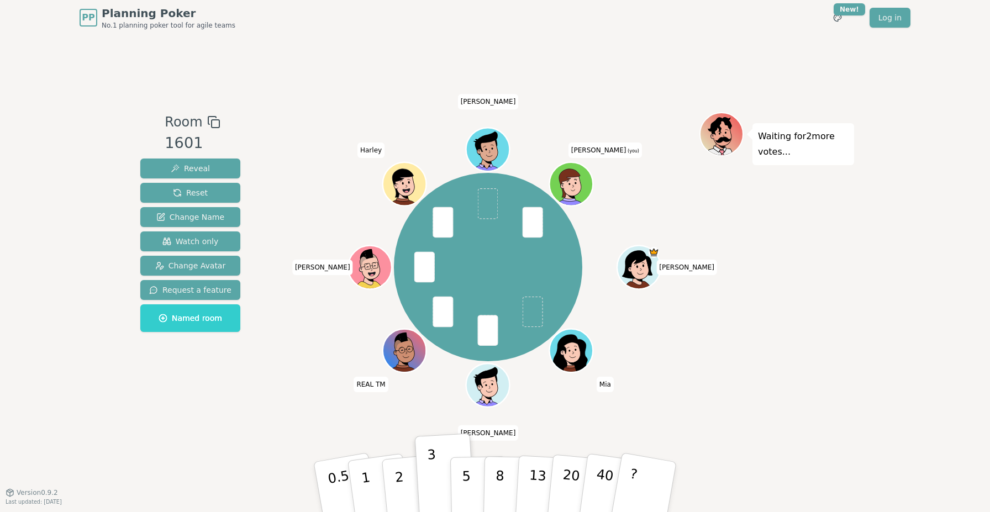
click at [577, 39] on div "Room 1601 Reveal Reset Change Name Watch only Change Avatar Request a feature N…" at bounding box center [495, 263] width 718 height 457
click at [554, 33] on div "PP Planning Poker No.1 planning poker tool for agile teams Toggle theme New! Lo…" at bounding box center [495, 17] width 831 height 35
click at [541, 34] on div "PP Planning Poker No.1 planning poker tool for agile teams Toggle theme New! Lo…" at bounding box center [495, 17] width 831 height 35
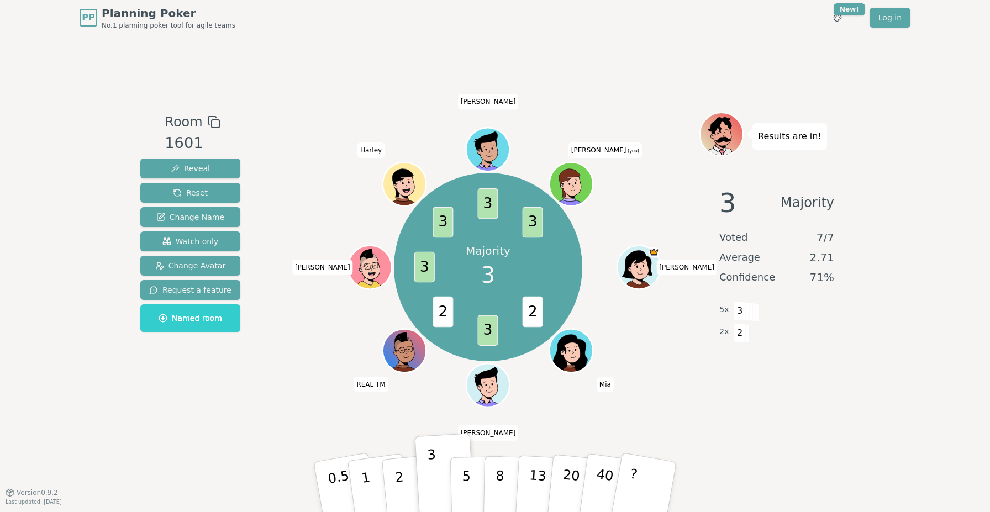
click at [522, 41] on div "Room 1601 Reveal Reset Change Name Watch only Change Avatar Request a feature N…" at bounding box center [495, 263] width 718 height 457
click at [574, 65] on div "Room 1601 Reveal Reset Change Name Watch only Change Avatar Request a feature N…" at bounding box center [495, 263] width 718 height 457
click at [553, 59] on div "Room 1601 Reveal Reset Change Name Watch only Change Avatar Request a feature N…" at bounding box center [495, 263] width 718 height 457
click at [585, 1] on div "PP Planning Poker No.1 planning poker tool for agile teams Toggle theme New! Lo…" at bounding box center [495, 17] width 831 height 35
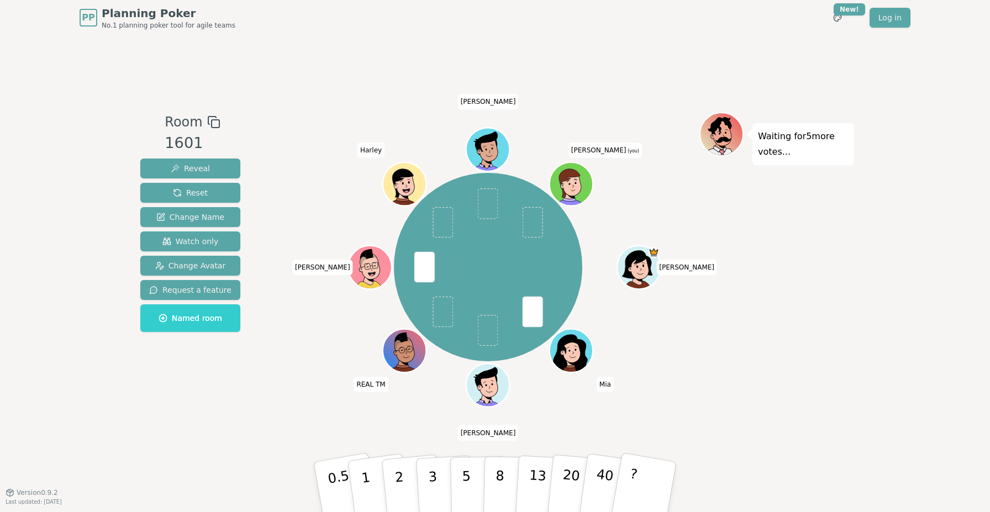
click at [429, 36] on div "Room 1601 Reveal Reset Change Name Watch only Change Avatar Request a feature N…" at bounding box center [495, 263] width 718 height 457
click at [394, 41] on div "Room 1601 Reveal Reset Change Name Watch only Change Avatar Request a feature N…" at bounding box center [495, 263] width 718 height 457
click at [340, 53] on div "Room 1601 Reveal Reset Change Name Watch only Change Avatar Request a feature N…" at bounding box center [495, 263] width 718 height 457
click at [294, 76] on div "Room 1601 Reveal Reset Change Name Watch only Change Avatar Request a feature N…" at bounding box center [495, 263] width 718 height 457
click at [282, 78] on div "Room 1601 Reveal Reset Change Name Watch only Change Avatar Request a feature N…" at bounding box center [495, 263] width 718 height 457
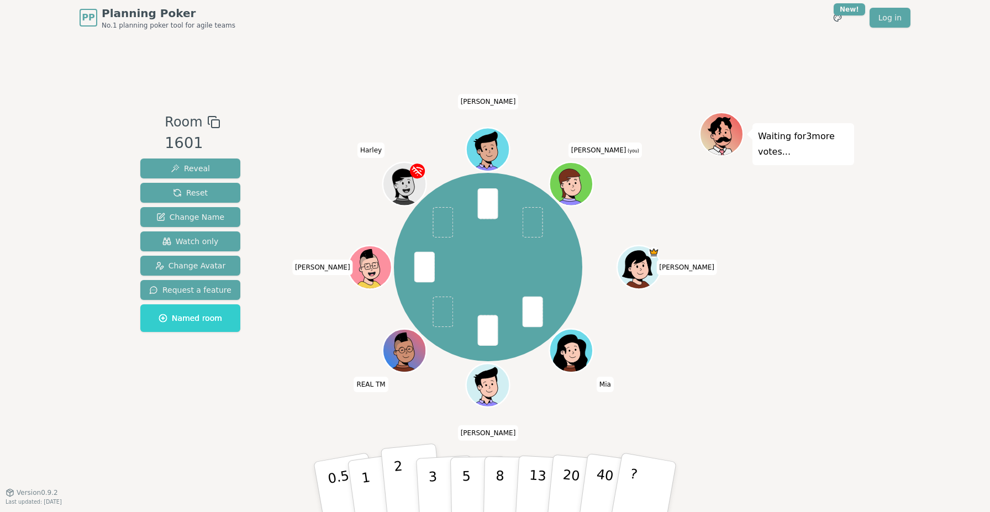
click at [403, 470] on button "2" at bounding box center [412, 488] width 63 height 88
click at [629, 59] on div "Room 1601 Reveal Reset Change Name Watch only Change Avatar Request a feature N…" at bounding box center [495, 263] width 718 height 457
click at [622, 52] on div "Room 1601 Reveal Reset Change Name Watch only Change Avatar Request a feature N…" at bounding box center [495, 263] width 718 height 457
click at [609, 43] on div "Room 1601 Reveal Reset Change Name Watch only Change Avatar Request a feature N…" at bounding box center [495, 263] width 718 height 457
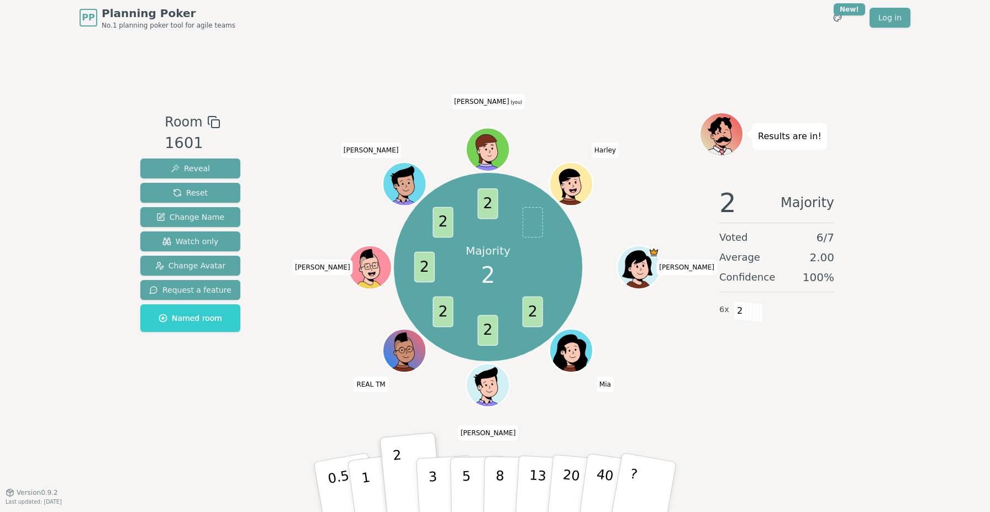
click at [554, 19] on div "PP Planning Poker No.1 planning poker tool for agile teams Toggle theme New! Lo…" at bounding box center [495, 17] width 831 height 35
click at [722, 64] on div "Room 1601 Reveal Reset Change Name Watch only Change Avatar Request a feature N…" at bounding box center [495, 263] width 718 height 457
click at [795, 65] on div "Room 1601 Reveal Reset Change Name Watch only Change Avatar Request a feature N…" at bounding box center [495, 263] width 718 height 457
click at [652, 56] on div "Room 1601 Reveal Reset Change Name Watch only Change Avatar Request a feature N…" at bounding box center [495, 263] width 718 height 457
click at [545, 56] on div "Room 1601 Reveal Reset Change Name Watch only Change Avatar Request a feature N…" at bounding box center [495, 263] width 718 height 457
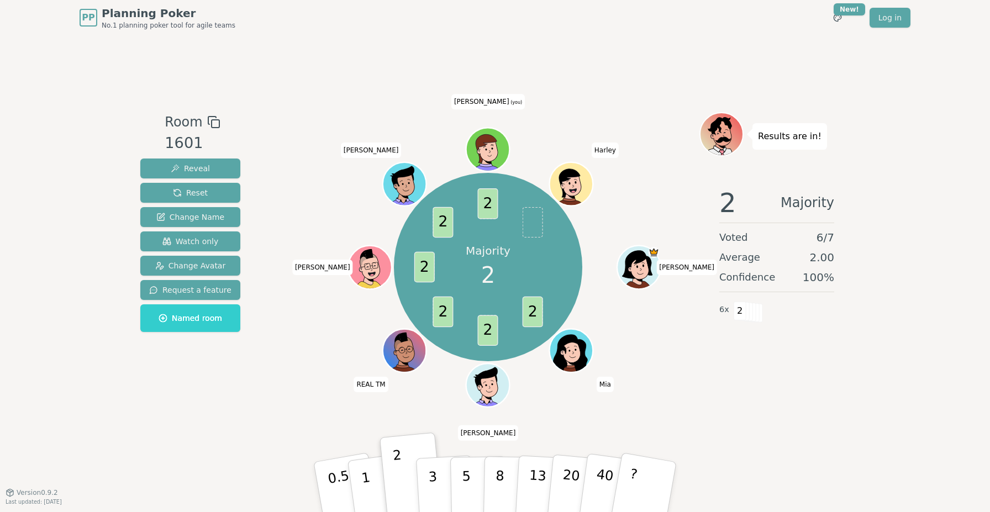
click at [498, 48] on div "Room 1601 Reveal Reset Change Name Watch only Change Avatar Request a feature N…" at bounding box center [495, 263] width 718 height 457
click at [558, 95] on div "Room 1601 Reveal Reset Change Name Watch only Change Avatar Request a feature N…" at bounding box center [495, 263] width 718 height 457
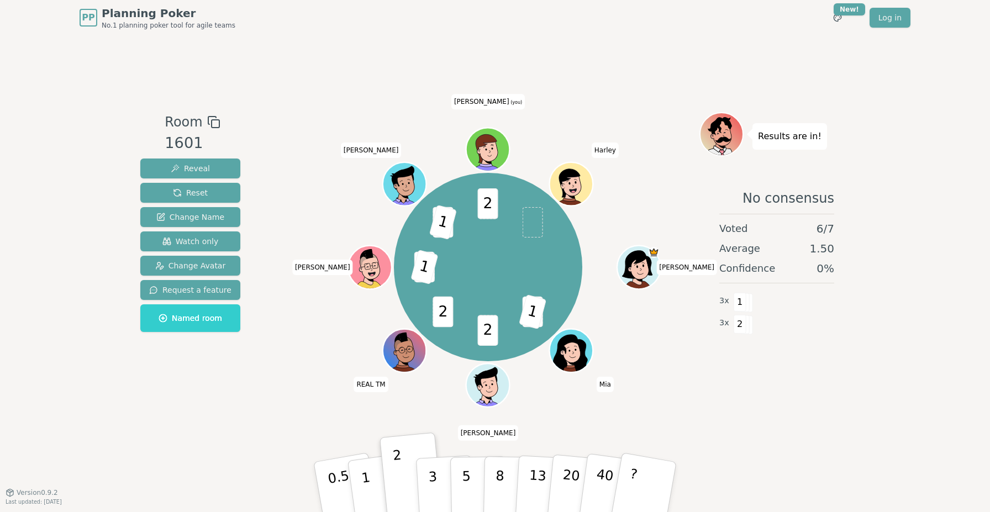
click at [328, 159] on div "2 1 2 2 2 1 2 1 2 Ellen Mia Solomon REAL TM Ivan Bruce Aaron (you) Harley" at bounding box center [488, 267] width 423 height 271
click at [364, 483] on p "1" at bounding box center [367, 489] width 17 height 60
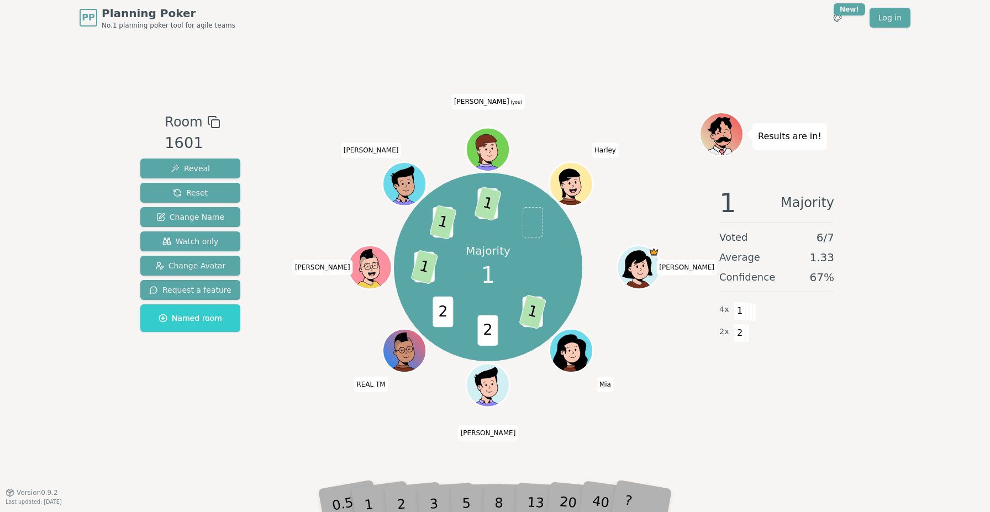
click at [571, 44] on div "Room 1601 Reveal Reset Change Name Watch only Change Avatar Request a feature N…" at bounding box center [495, 263] width 718 height 457
click at [551, 52] on div "Room 1601 Reveal Reset Change Name Watch only Change Avatar Request a feature N…" at bounding box center [495, 263] width 718 height 457
click at [566, 59] on div "Room 1601 Reveal Reset Change Name Watch only Change Avatar Request a feature N…" at bounding box center [495, 263] width 718 height 457
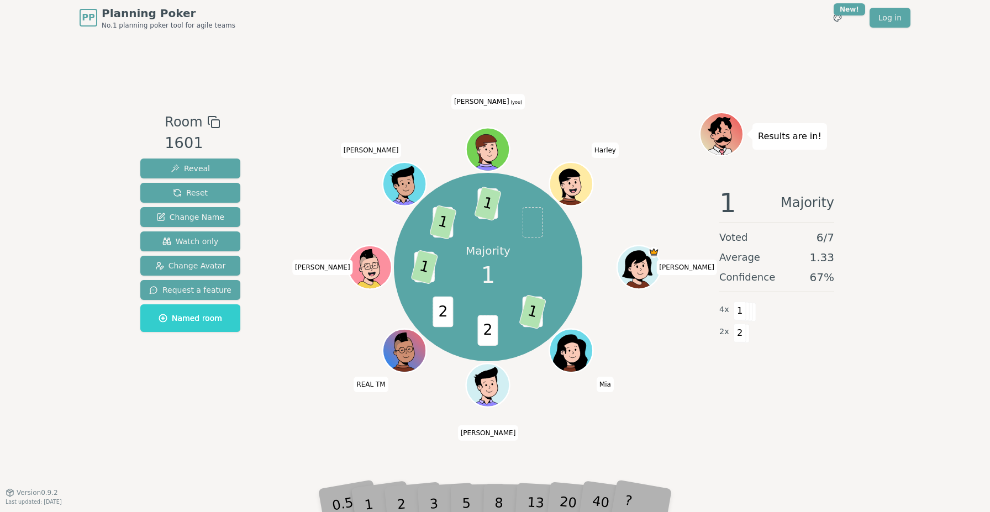
click at [566, 59] on div "Room 1601 Reveal Reset Change Name Watch only Change Avatar Request a feature N…" at bounding box center [495, 263] width 718 height 457
click at [640, 73] on div "Room 1601 Reveal Reset Change Name Watch only Change Avatar Request a feature N…" at bounding box center [495, 263] width 718 height 457
click at [722, 53] on div "Room 1601 Reveal Reset Change Name Watch only Change Avatar Request a feature N…" at bounding box center [495, 263] width 718 height 457
